Goal: Task Accomplishment & Management: Complete application form

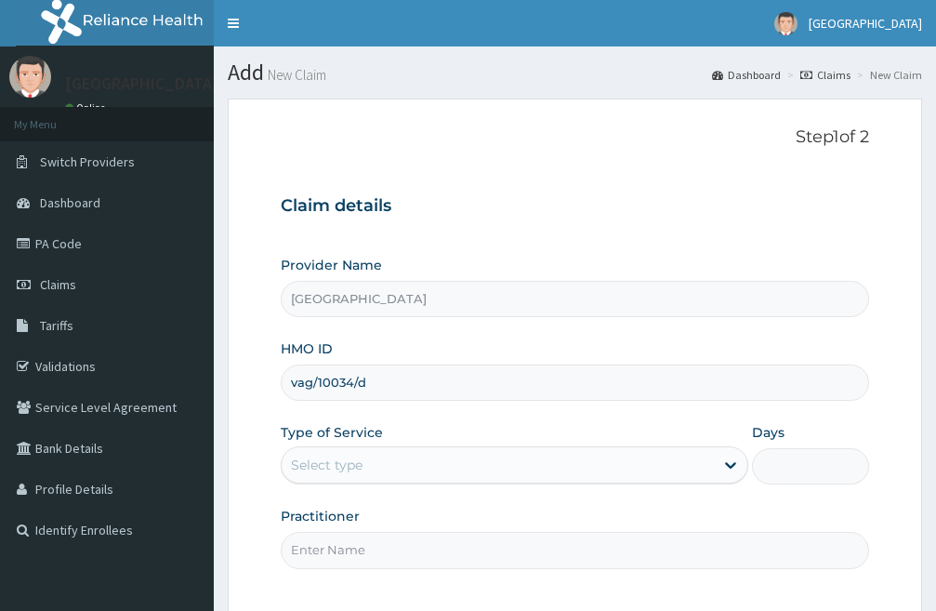
scroll to position [93, 0]
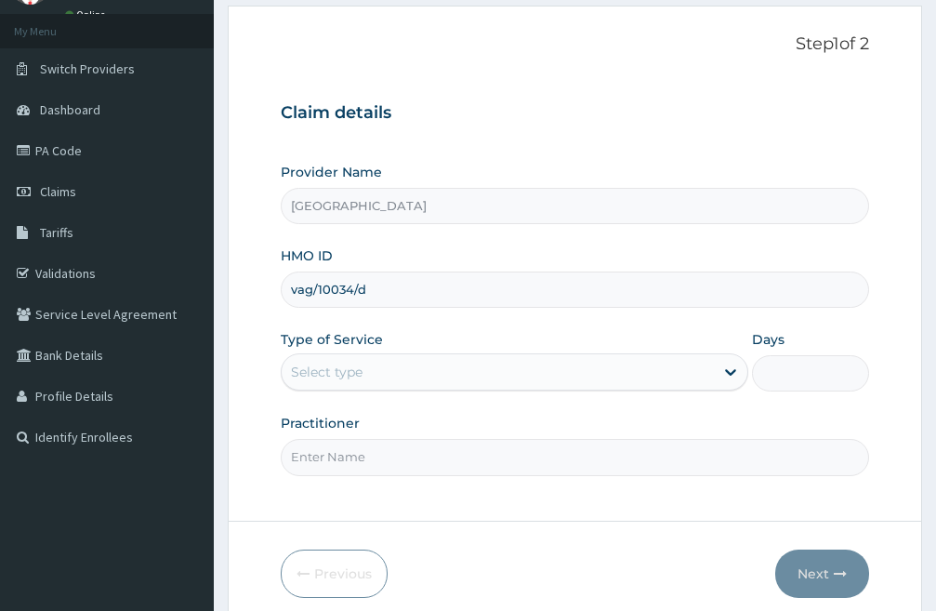
type input "vag/10034/d"
click at [442, 371] on div "Select type" at bounding box center [498, 372] width 432 height 30
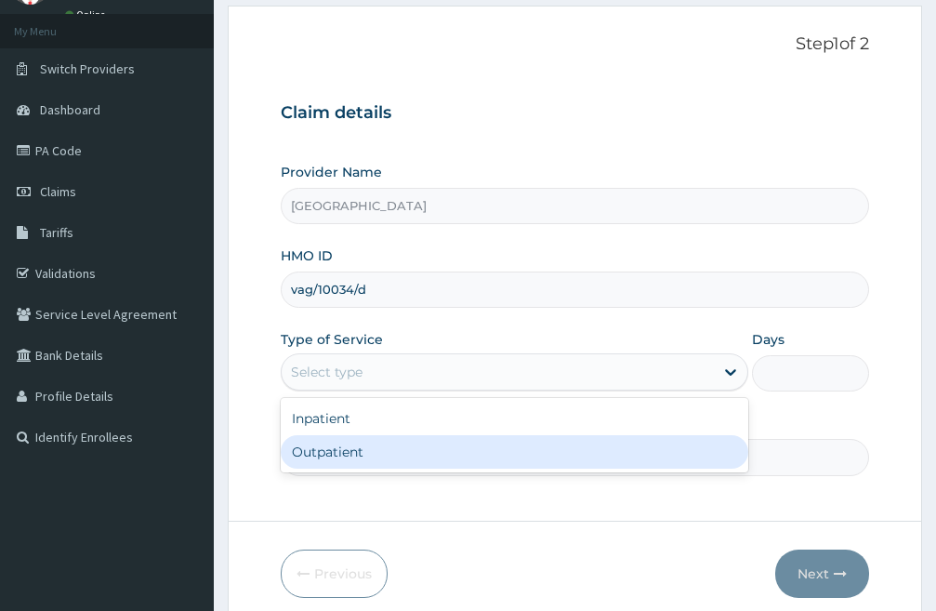
click at [378, 449] on div "Outpatient" at bounding box center [515, 451] width 468 height 33
type input "1"
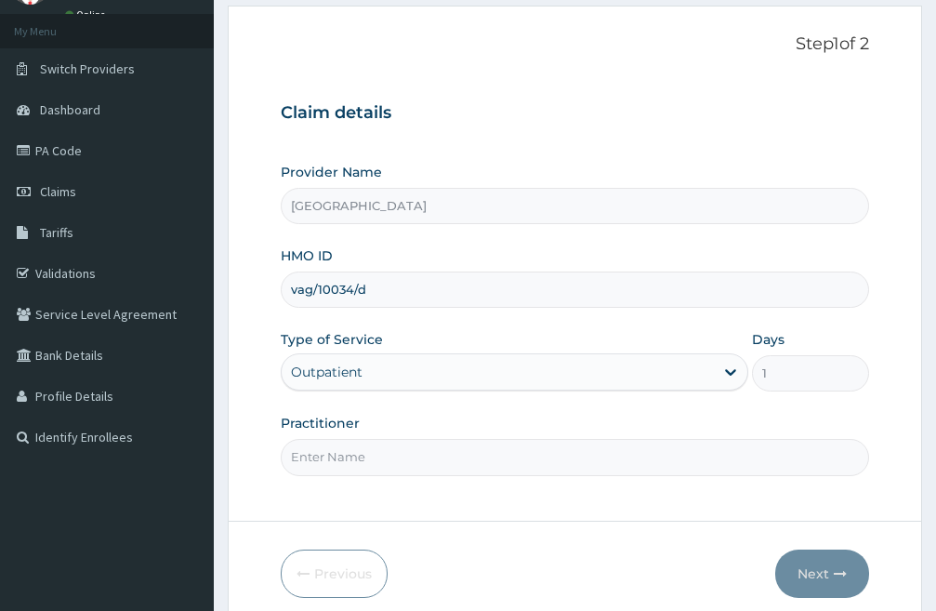
scroll to position [170, 0]
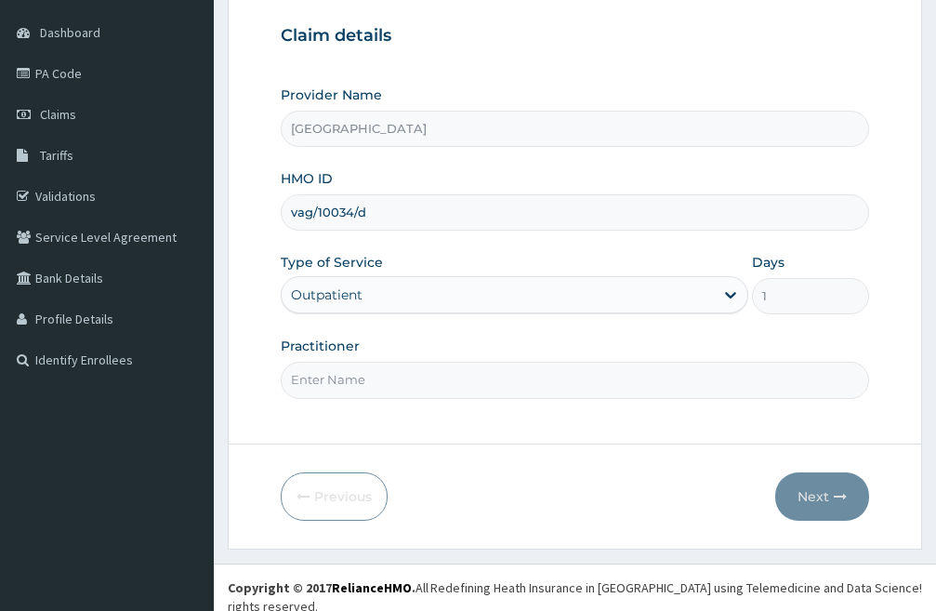
click at [362, 375] on input "Practitioner" at bounding box center [575, 380] width 588 height 36
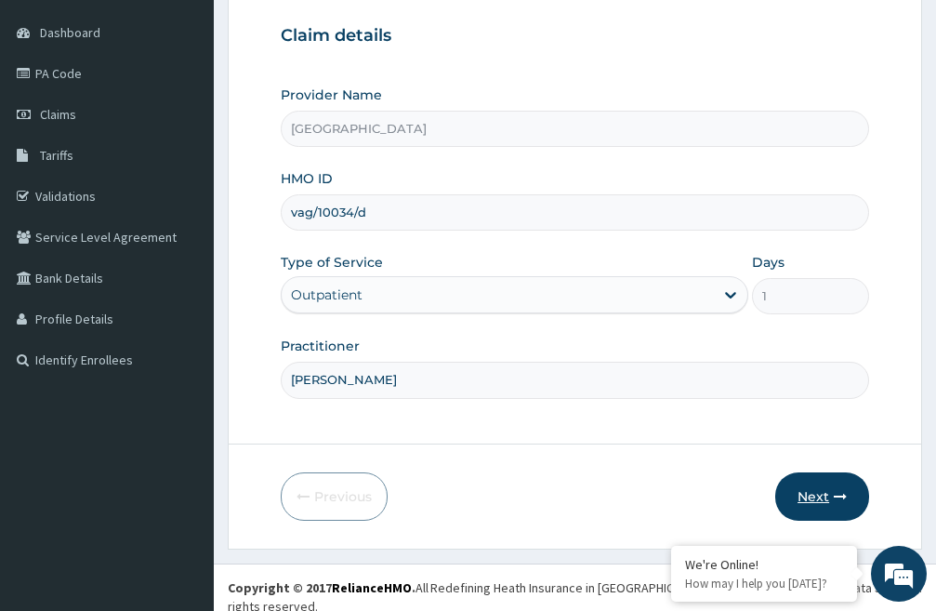
type input "[PERSON_NAME]"
click at [819, 494] on button "Next" at bounding box center [822, 496] width 94 height 48
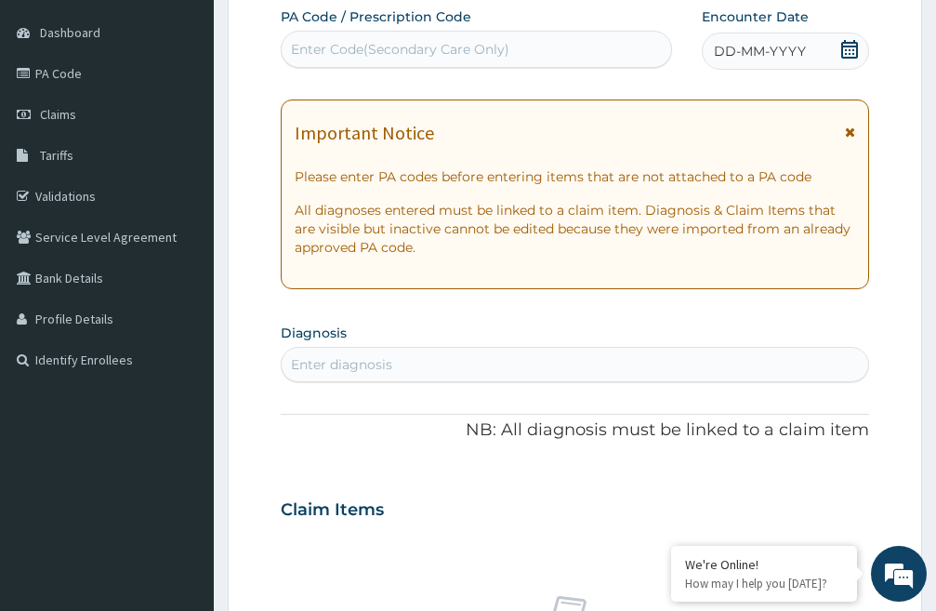
click at [850, 44] on icon at bounding box center [849, 49] width 19 height 19
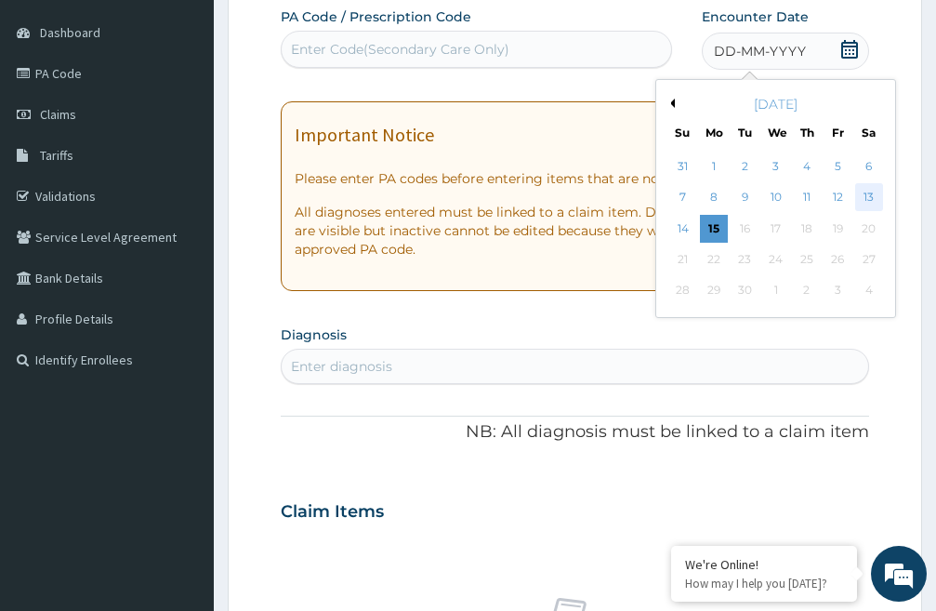
click at [873, 196] on div "13" at bounding box center [868, 198] width 28 height 28
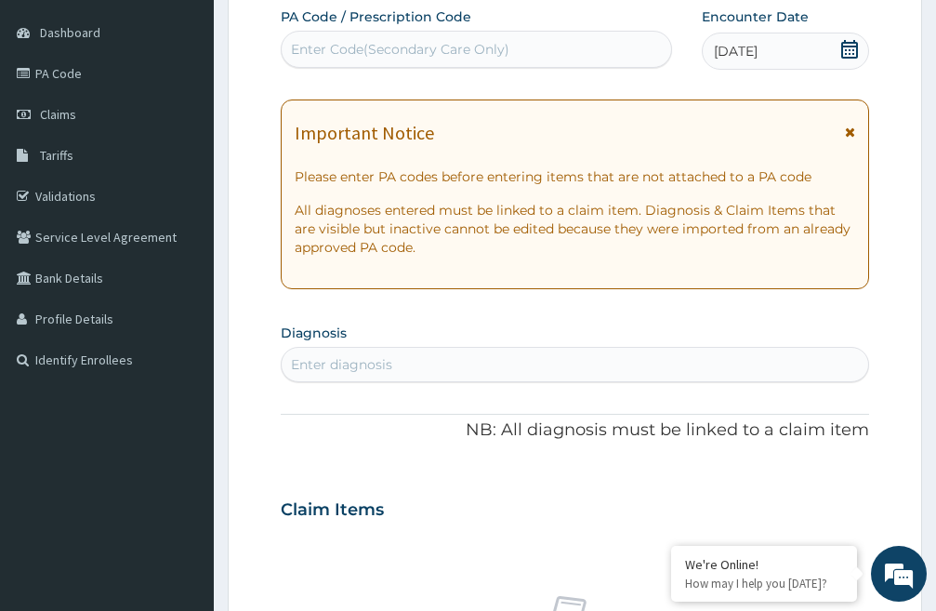
scroll to position [356, 0]
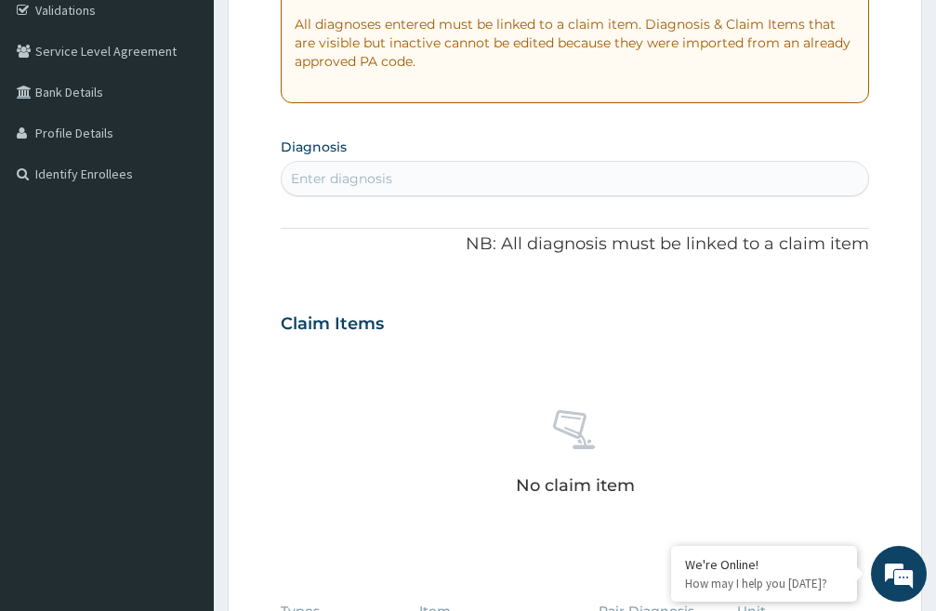
click at [346, 168] on div "Enter diagnosis" at bounding box center [575, 179] width 587 height 30
click at [343, 177] on div "Enter diagnosis" at bounding box center [341, 178] width 101 height 19
type input "malar"
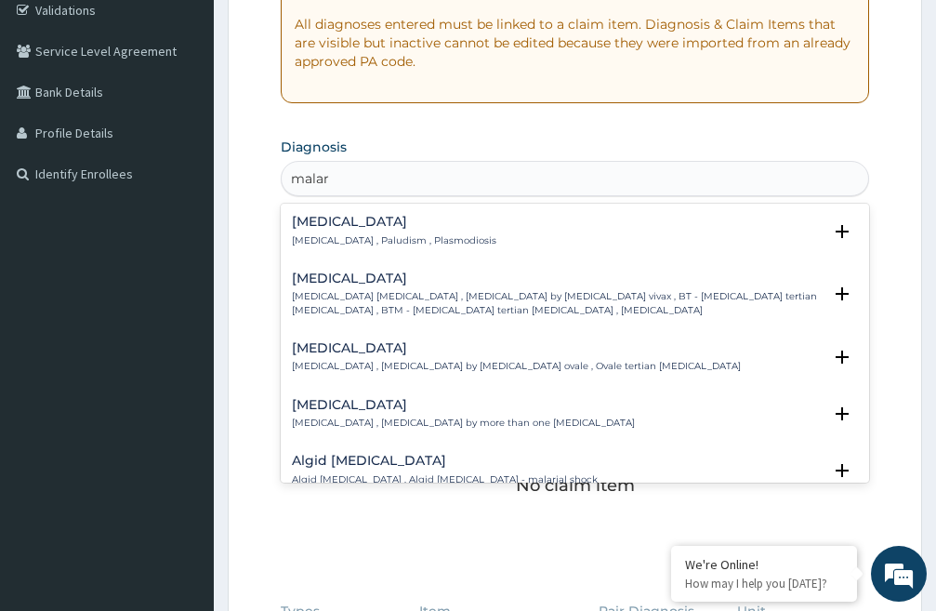
click at [327, 222] on h4 "[MEDICAL_DATA]" at bounding box center [394, 222] width 204 height 14
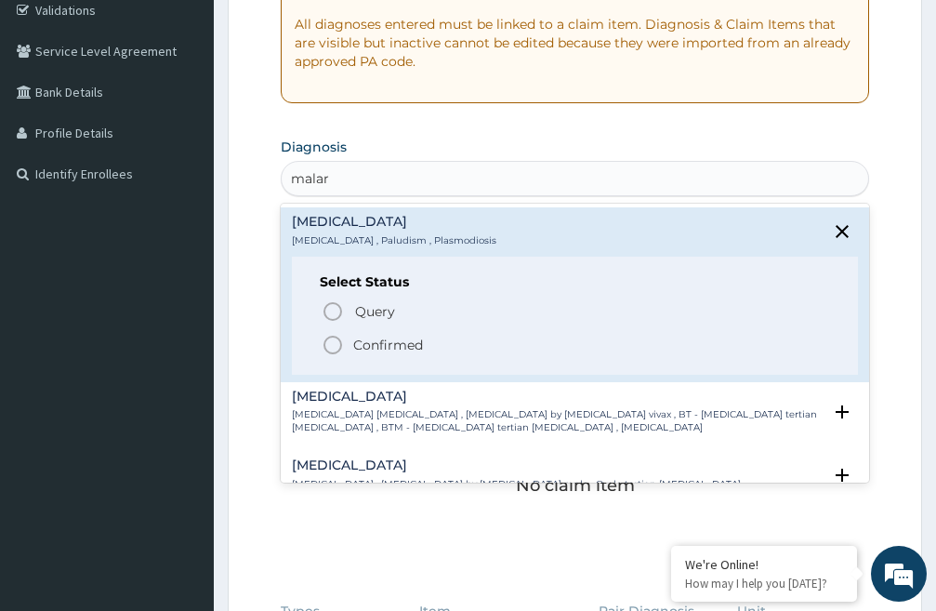
click at [330, 346] on icon "status option filled" at bounding box center [333, 345] width 22 height 22
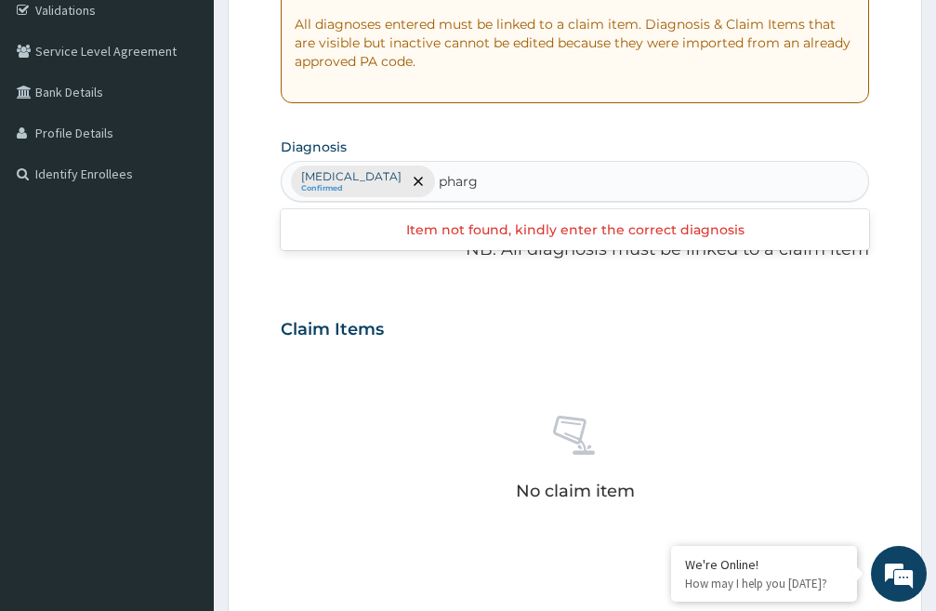
type input "phar"
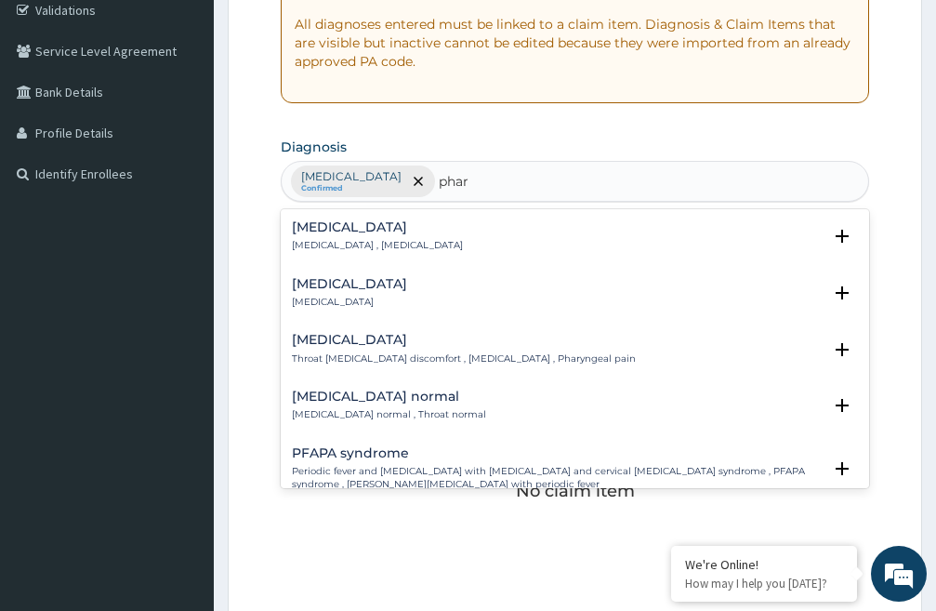
click at [335, 285] on h4 "[MEDICAL_DATA]" at bounding box center [349, 284] width 115 height 14
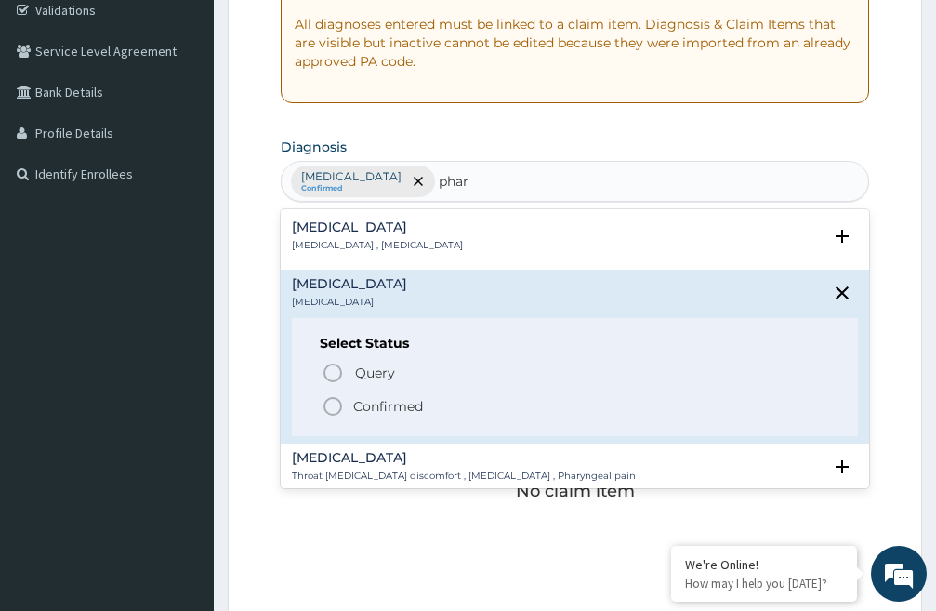
click at [332, 405] on icon "status option filled" at bounding box center [333, 406] width 22 height 22
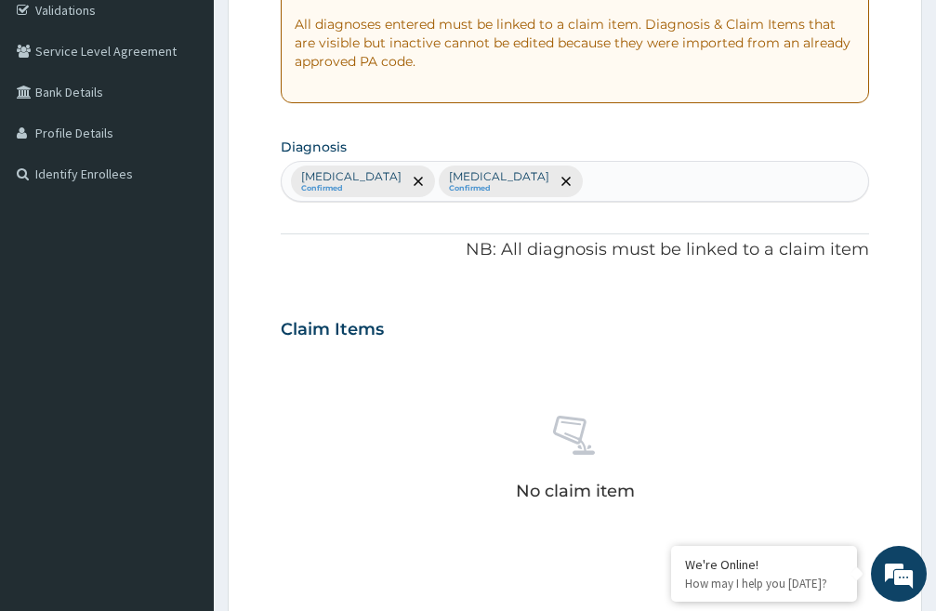
scroll to position [635, 0]
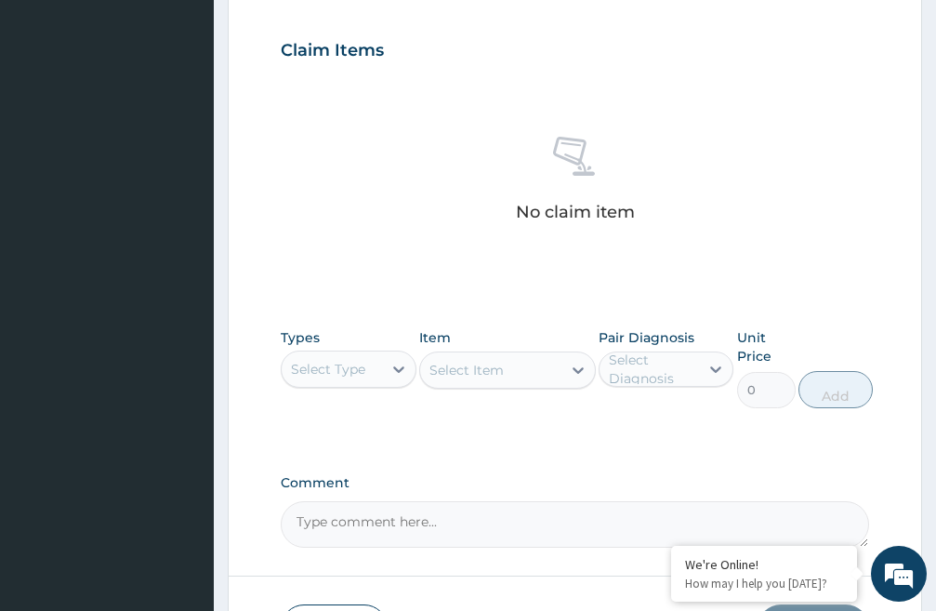
click at [342, 373] on div "Select Type" at bounding box center [328, 369] width 74 height 19
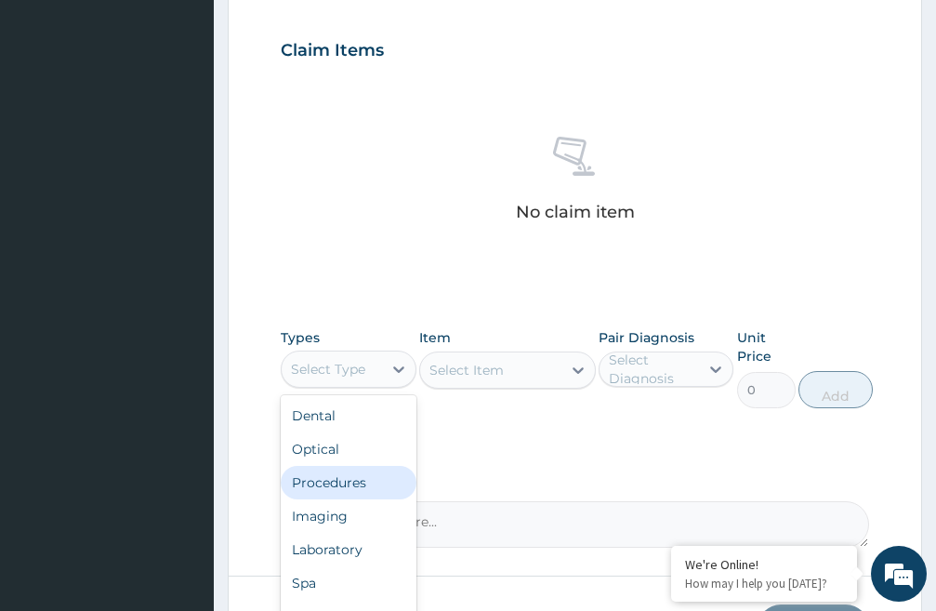
click at [351, 483] on div "Procedures" at bounding box center [349, 482] width 136 height 33
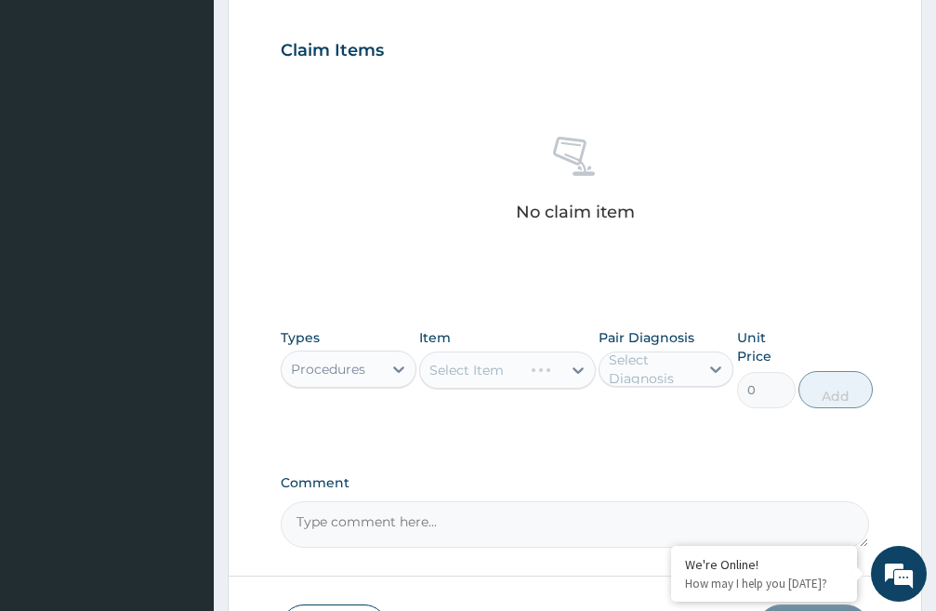
click at [495, 367] on div "Select Item" at bounding box center [507, 369] width 177 height 37
click at [475, 365] on div "Select Item" at bounding box center [507, 369] width 177 height 37
click at [462, 365] on div "Select Item" at bounding box center [507, 369] width 177 height 37
click at [474, 376] on div "Select Item" at bounding box center [507, 369] width 177 height 37
click at [453, 371] on div "Select Item" at bounding box center [466, 370] width 74 height 19
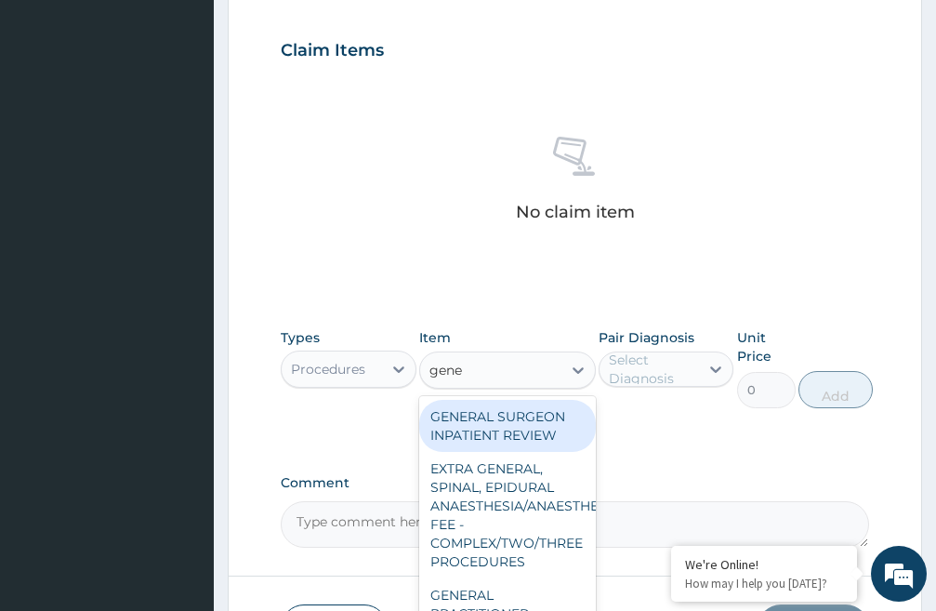
type input "gener"
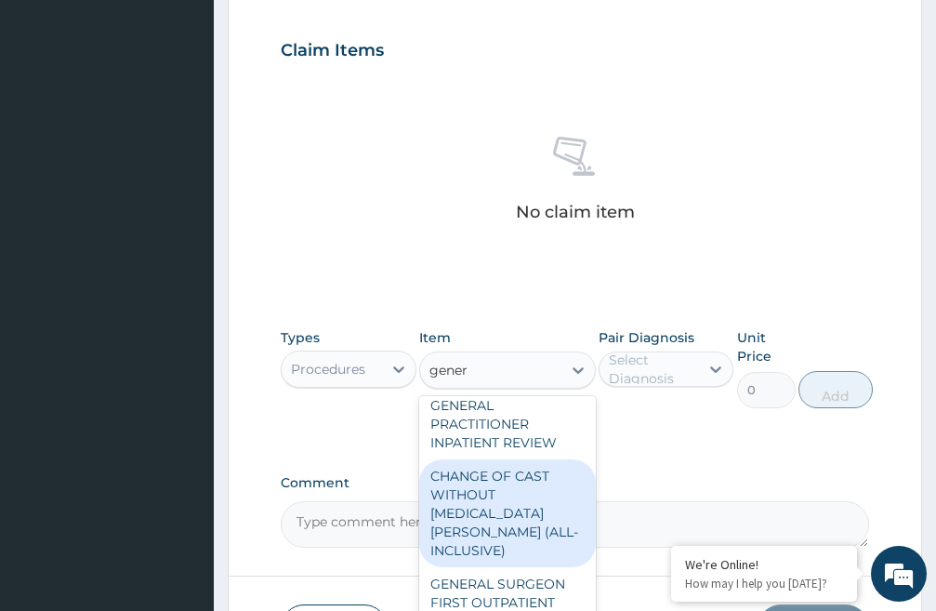
scroll to position [186, 0]
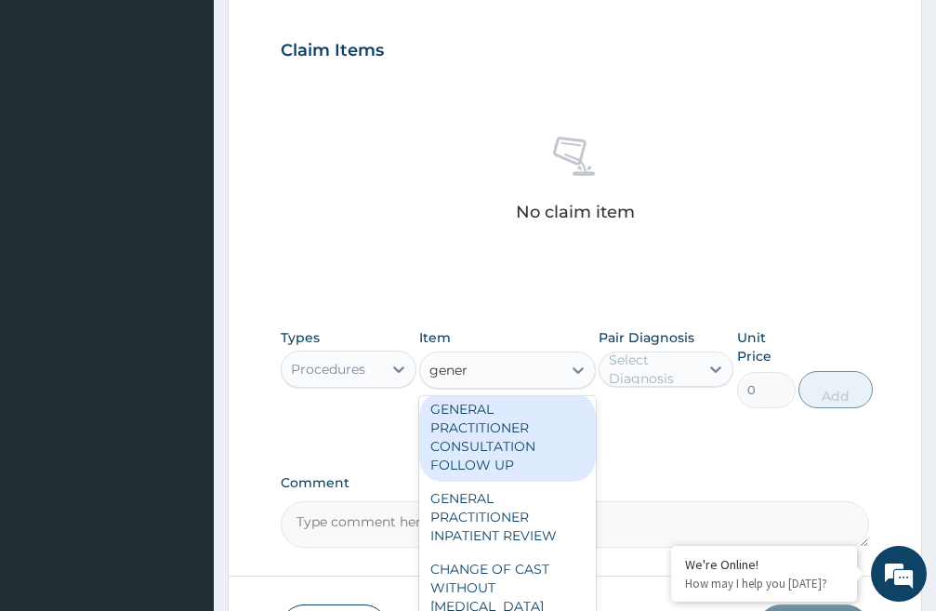
click at [493, 435] on div "GENERAL PRACTITIONER CONSULTATION FOLLOW UP" at bounding box center [507, 436] width 177 height 89
type input "2250"
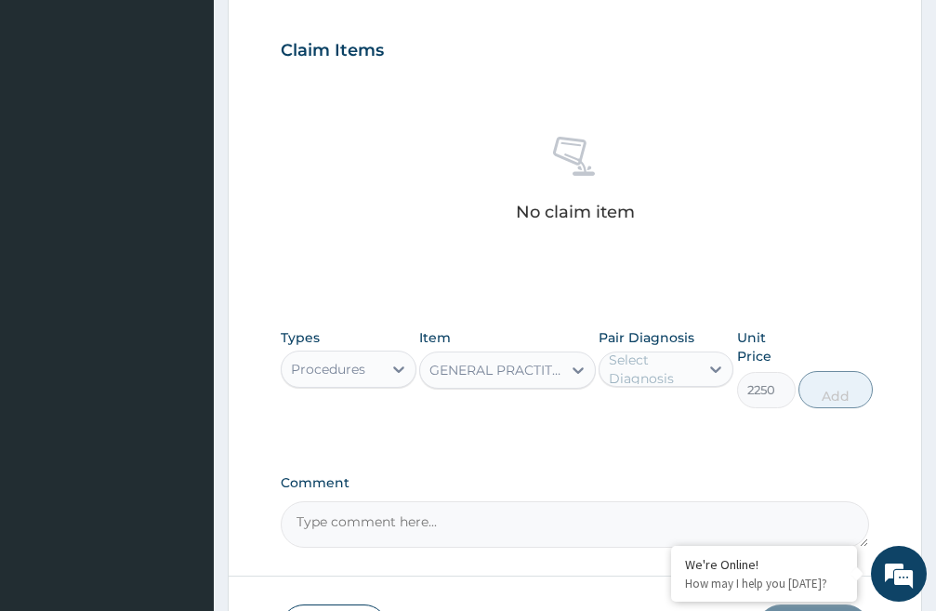
click at [645, 369] on div "Select Diagnosis" at bounding box center [653, 368] width 89 height 37
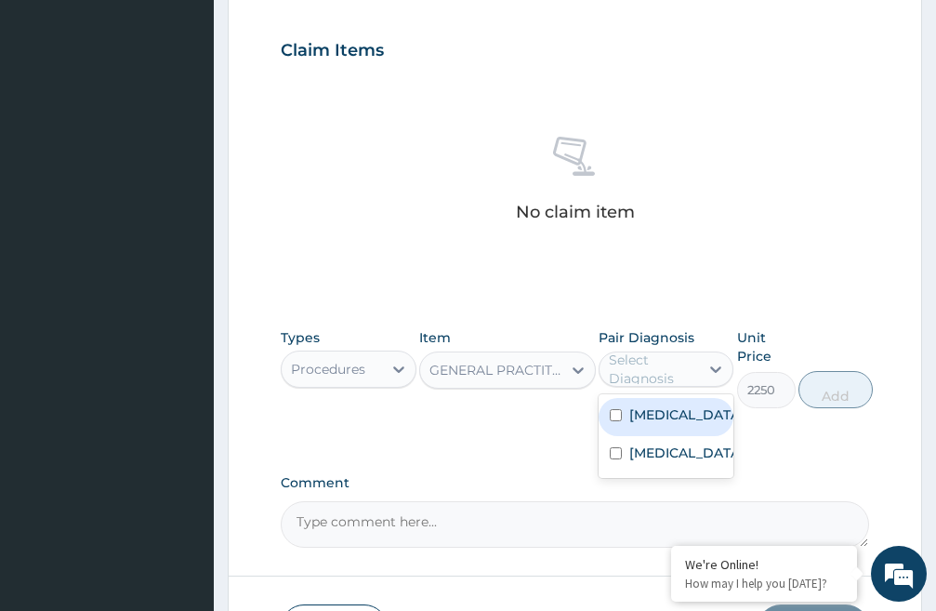
click at [613, 414] on input "checkbox" at bounding box center [616, 415] width 12 height 12
checkbox input "true"
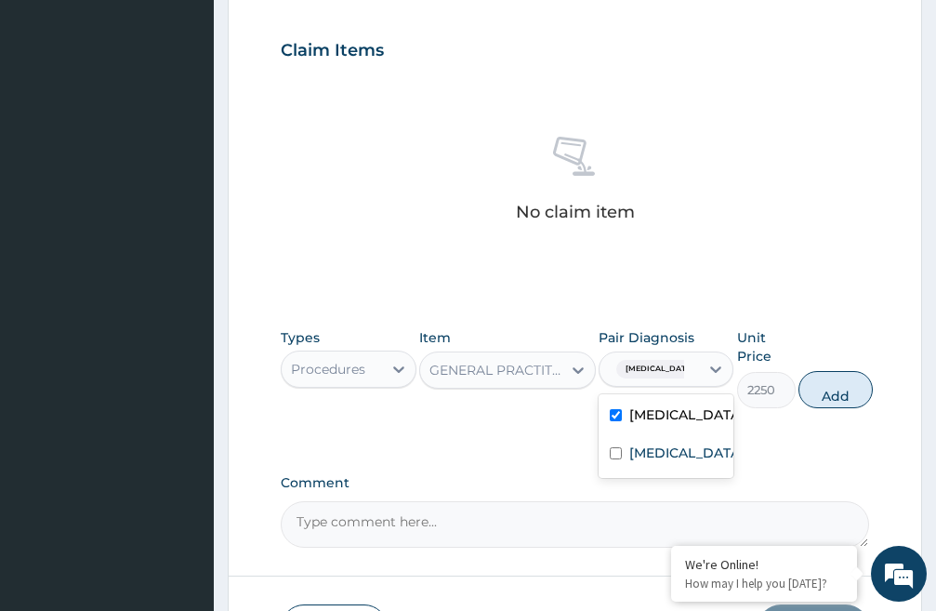
click at [849, 385] on button "Add" at bounding box center [835, 389] width 74 height 37
type input "0"
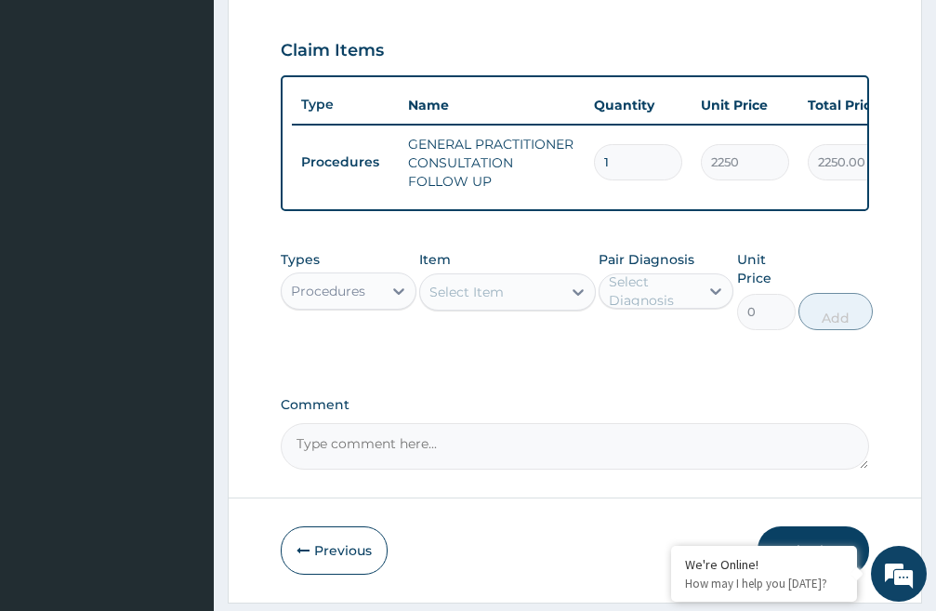
click at [362, 300] on div "Procedures" at bounding box center [328, 291] width 74 height 19
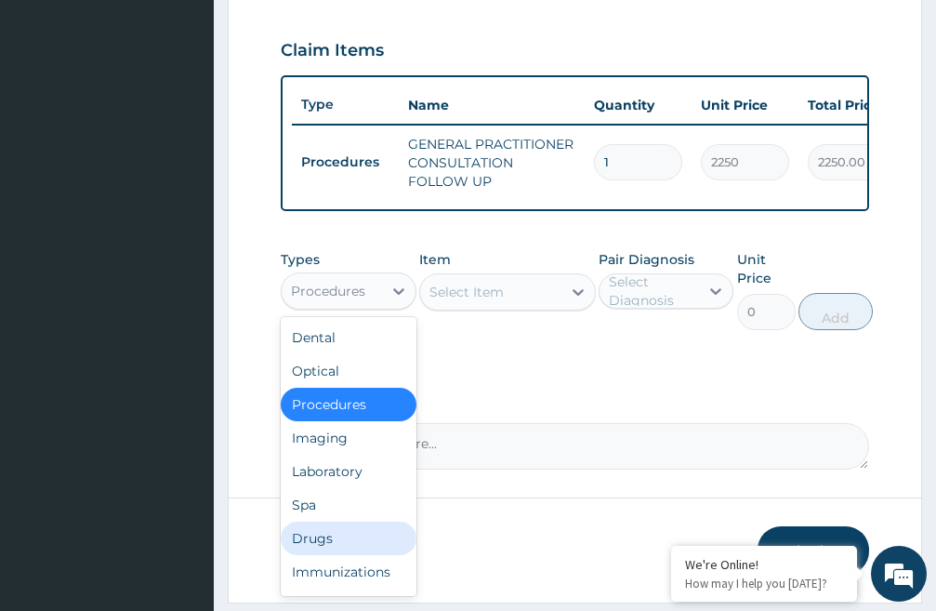
click at [333, 552] on div "Drugs" at bounding box center [349, 537] width 136 height 33
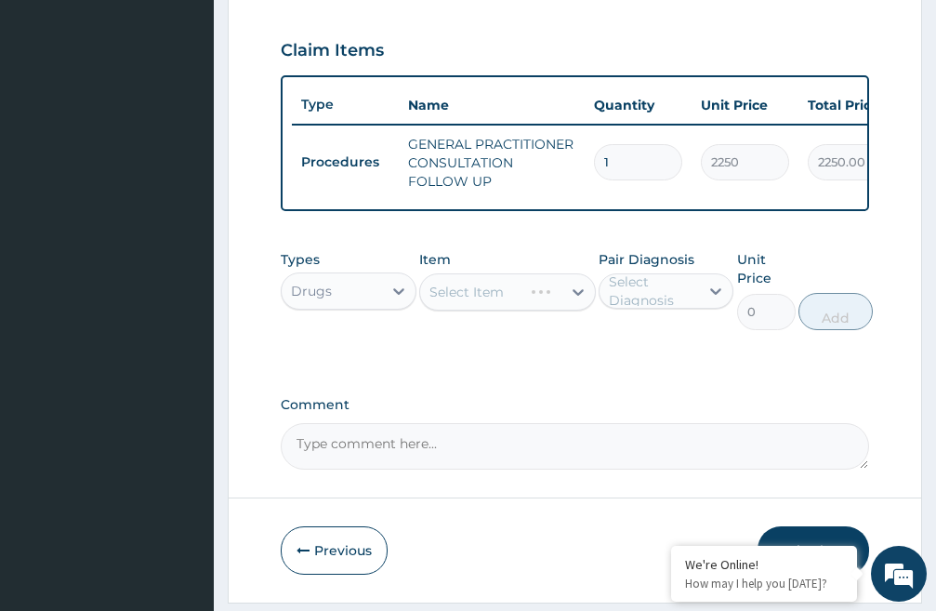
click at [444, 305] on div "Select Item" at bounding box center [507, 291] width 177 height 37
click at [448, 303] on div "Select Item" at bounding box center [507, 291] width 177 height 37
